Goal: Find contact information: Find contact information

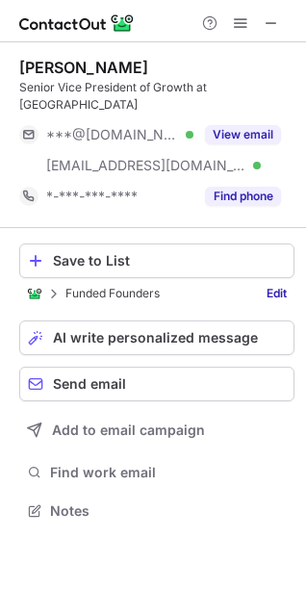
scroll to position [480, 306]
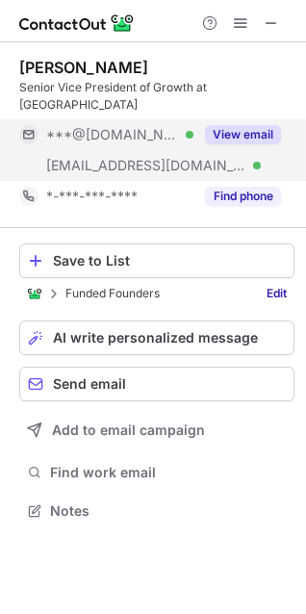
click at [233, 125] on button "View email" at bounding box center [243, 134] width 76 height 19
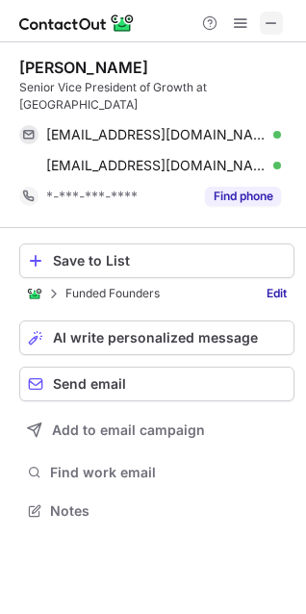
click at [281, 28] on button at bounding box center [271, 23] width 23 height 23
